Goal: Navigation & Orientation: Understand site structure

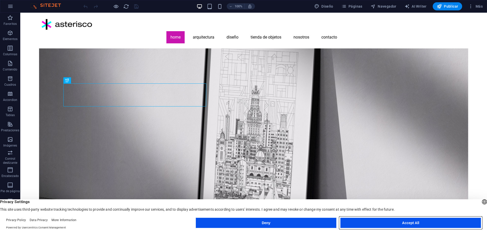
click at [366, 224] on button "Accept All" at bounding box center [411, 223] width 141 height 10
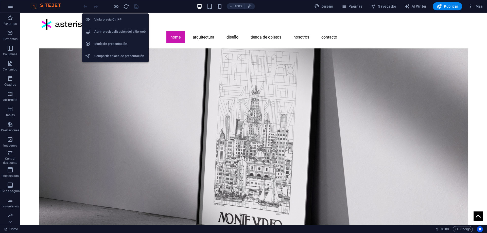
click at [119, 4] on div at bounding box center [110, 6] width 57 height 8
click at [117, 7] on icon "button" at bounding box center [116, 7] width 6 height 6
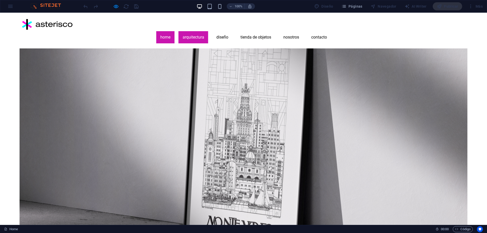
click at [208, 31] on link "Arquitectura" at bounding box center [194, 37] width 30 height 12
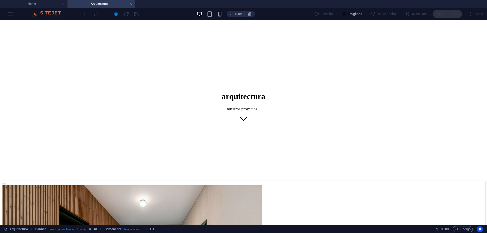
scroll to position [102, 0]
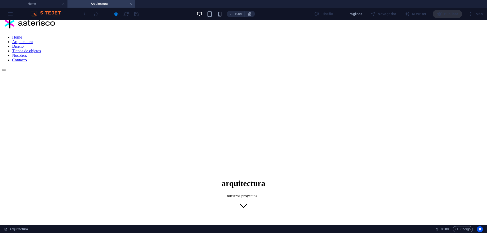
scroll to position [0, 0]
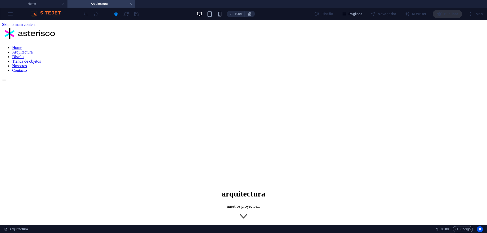
click at [319, 45] on nav "Home Arquitectura Diseño Tienda de objetos Nosotros Contacto" at bounding box center [243, 58] width 483 height 27
click at [315, 45] on nav "Home Arquitectura Diseño Tienda de objetos Nosotros Contacto" at bounding box center [243, 58] width 483 height 27
click at [39, 3] on h4 "Home" at bounding box center [34, 4] width 68 height 6
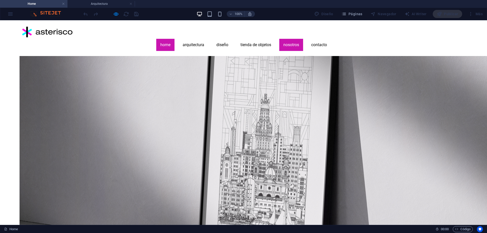
click at [303, 39] on link "Nosotros" at bounding box center [291, 45] width 24 height 12
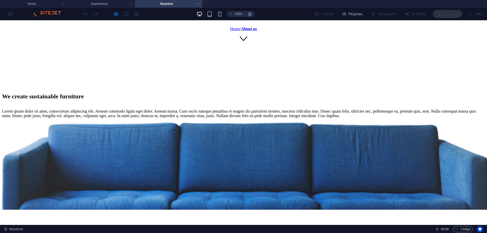
scroll to position [76, 0]
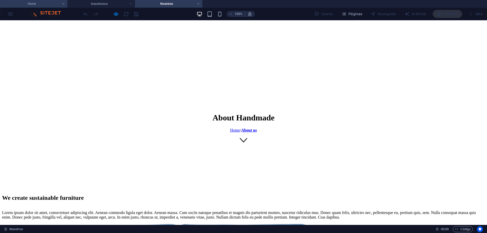
click at [31, 3] on h4 "Home" at bounding box center [34, 4] width 68 height 6
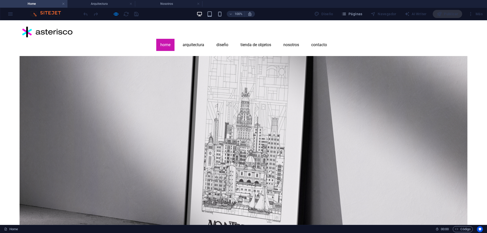
scroll to position [0, 0]
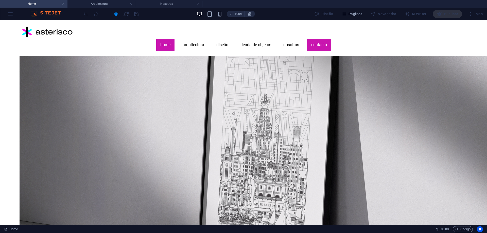
click at [331, 39] on link "Contacto" at bounding box center [319, 45] width 24 height 12
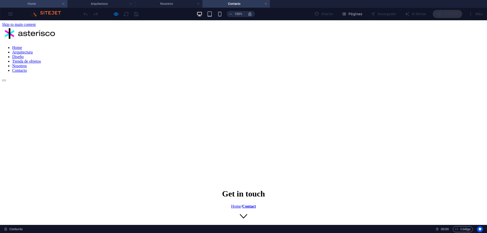
click at [34, 4] on h4 "Home" at bounding box center [34, 4] width 68 height 6
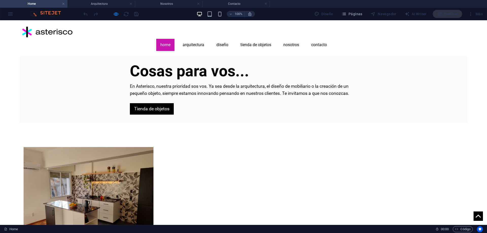
scroll to position [178, 0]
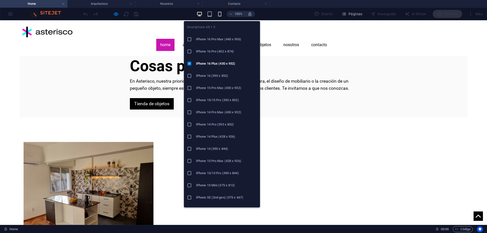
click at [222, 15] on icon "button" at bounding box center [220, 14] width 6 height 6
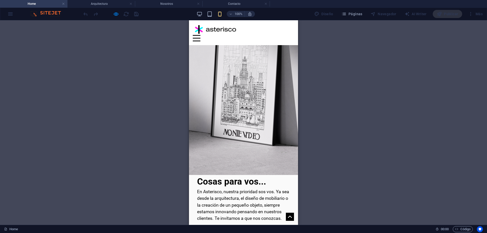
scroll to position [0, 0]
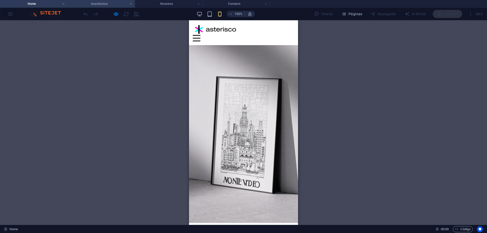
click at [101, 4] on h4 "Arquitectura" at bounding box center [102, 4] width 68 height 6
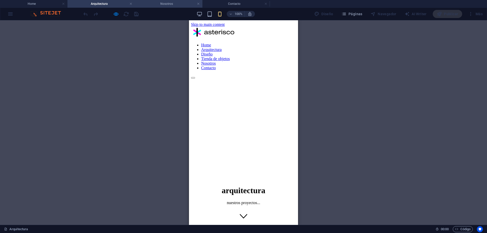
click at [168, 5] on h4 "Nosotros" at bounding box center [169, 4] width 68 height 6
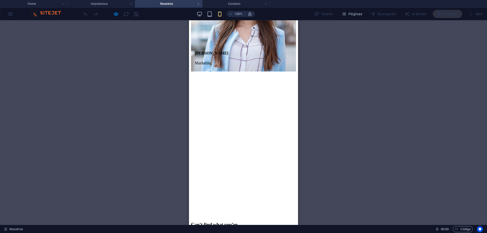
scroll to position [1283, 0]
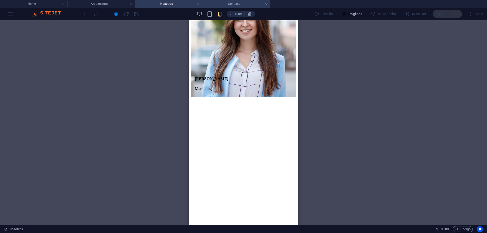
click at [228, 4] on h4 "Contacto" at bounding box center [237, 4] width 68 height 6
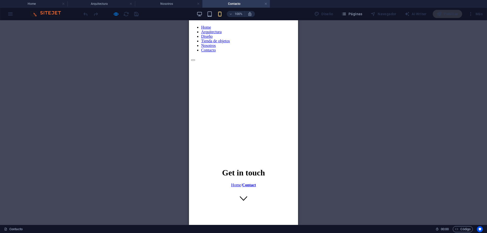
scroll to position [25, 0]
